Goal: Check status: Check status

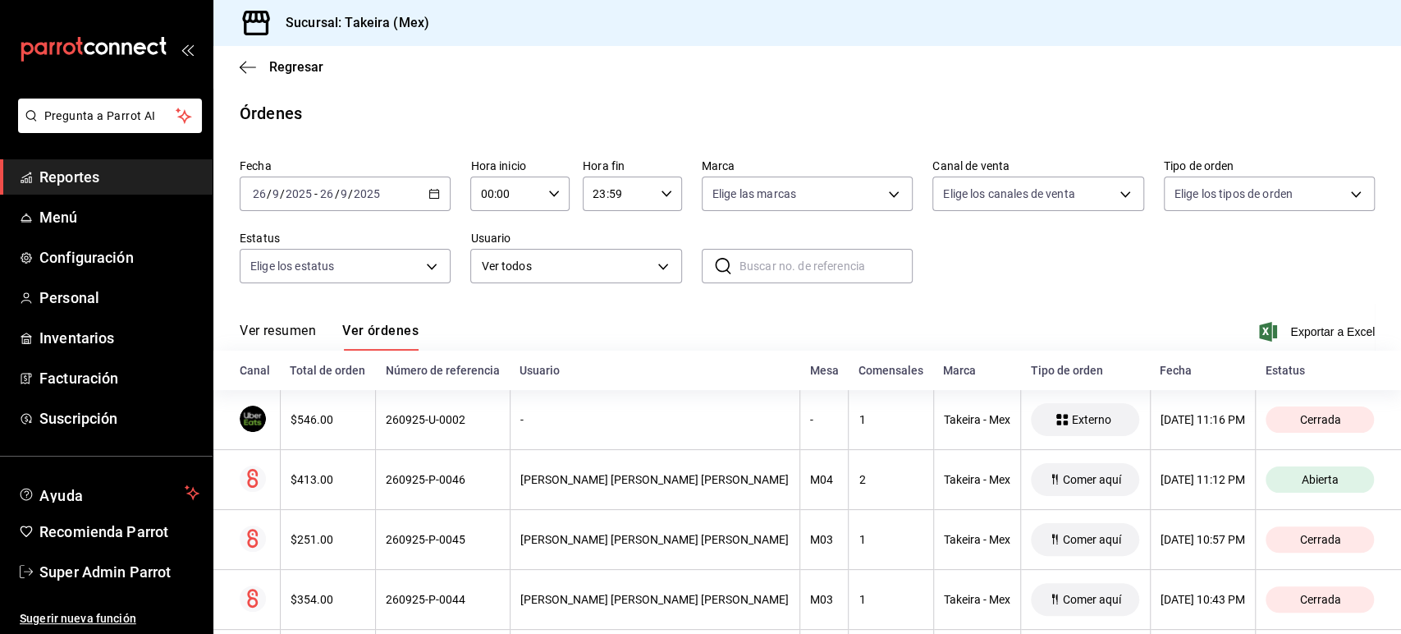
click at [75, 174] on span "Reportes" at bounding box center [119, 177] width 160 height 22
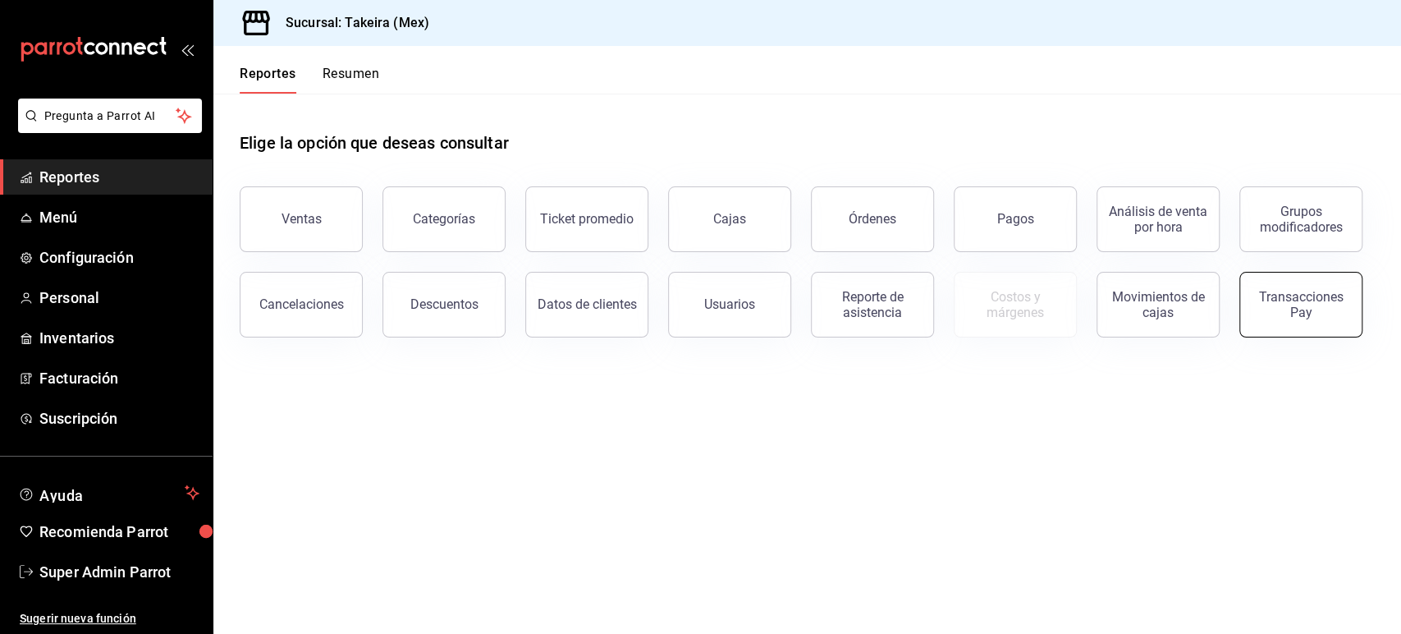
click at [1275, 290] on div "Transacciones Pay" at bounding box center [1301, 304] width 102 height 31
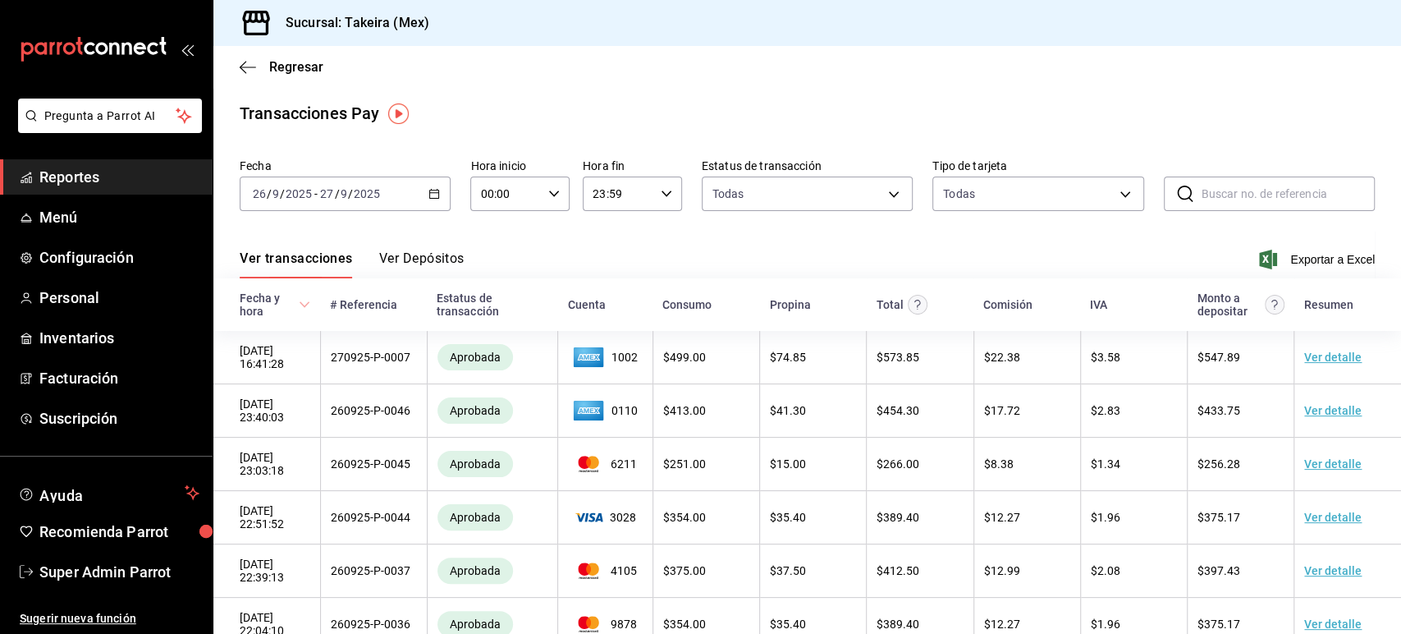
click at [421, 189] on div "[DATE] [DATE] - [DATE] [DATE]" at bounding box center [345, 193] width 211 height 34
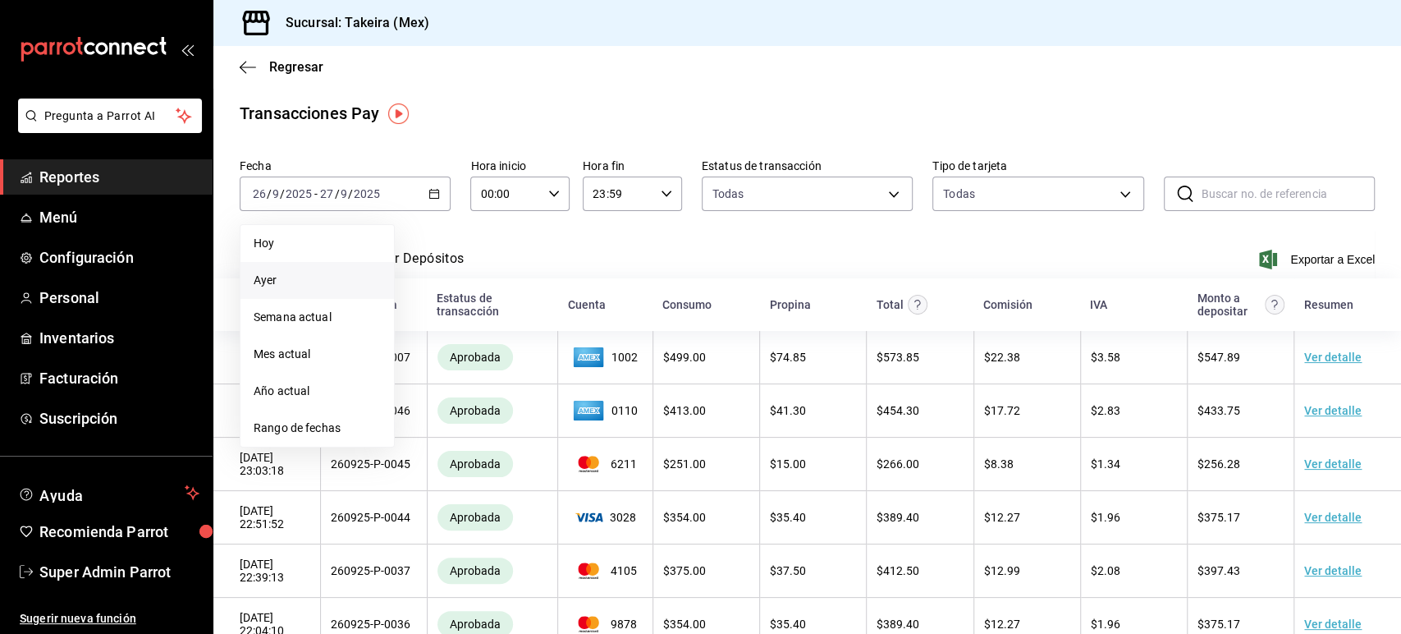
click at [298, 277] on span "Ayer" at bounding box center [317, 280] width 127 height 17
